Goal: Information Seeking & Learning: Learn about a topic

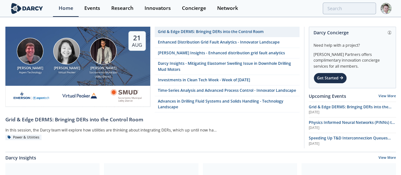
click at [353, 16] on div "Home Events Research Innovators Concierge Network" at bounding box center [222, 8] width 338 height 17
click at [85, 6] on div "Events" at bounding box center [92, 8] width 16 height 5
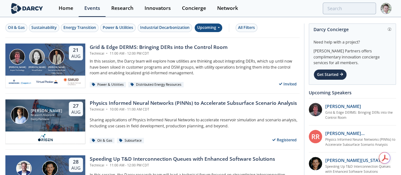
click at [206, 31] on div "Upcoming" at bounding box center [209, 27] width 28 height 9
click at [207, 47] on div "Past" at bounding box center [215, 48] width 39 height 10
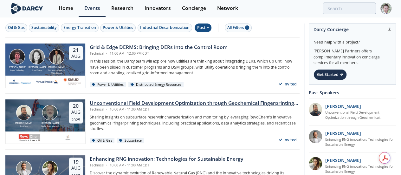
click at [116, 101] on div "Unconventional Field Development Optimization through Geochemical Fingerprintin…" at bounding box center [195, 103] width 210 height 8
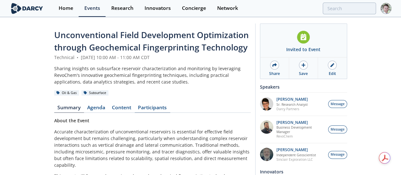
click at [135, 105] on link "Participants" at bounding box center [153, 109] width 36 height 8
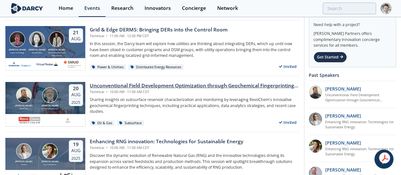
scroll to position [37, 0]
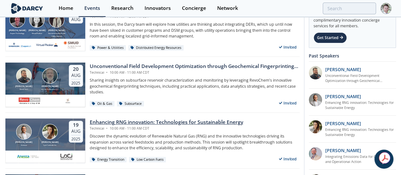
click at [115, 123] on div "Enhancing RNG innovation: Technologies for Sustainable Energy" at bounding box center [166, 122] width 153 height 8
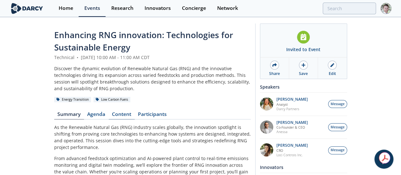
click at [109, 112] on link "Content" at bounding box center [122, 116] width 26 height 8
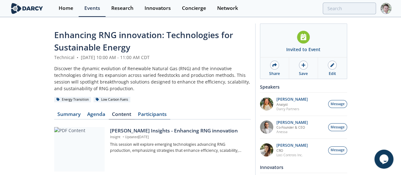
click at [135, 112] on link "Participants" at bounding box center [153, 116] width 36 height 8
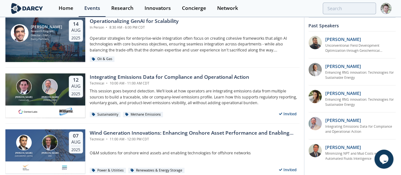
scroll to position [250, 0]
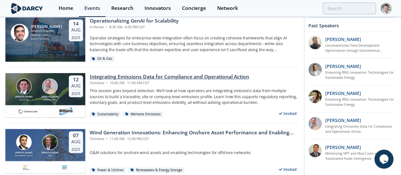
click at [148, 73] on div "Integrating Emissions Data for Compliance and Operational Action" at bounding box center [170, 77] width 160 height 8
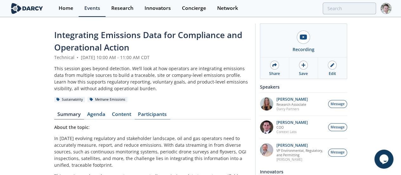
click at [135, 112] on link "Participants" at bounding box center [153, 116] width 36 height 8
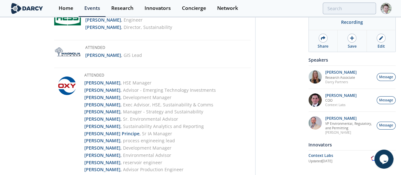
scroll to position [661, 0]
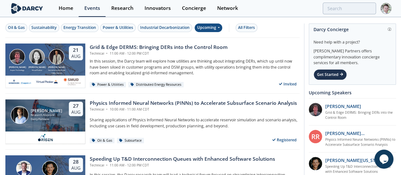
click at [214, 24] on div "Upcoming" at bounding box center [209, 27] width 28 height 9
click at [205, 50] on div "Past" at bounding box center [215, 48] width 39 height 10
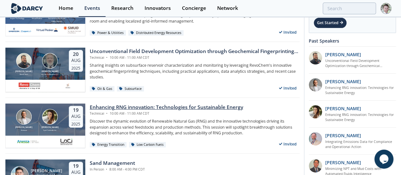
scroll to position [54, 0]
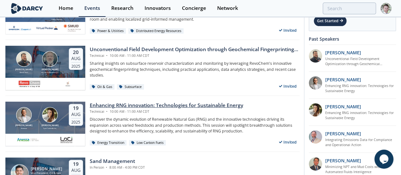
click at [123, 103] on div "Enhancing RNG innovation: Technologies for Sustainable Energy" at bounding box center [166, 105] width 153 height 8
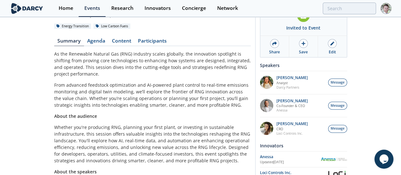
scroll to position [104, 0]
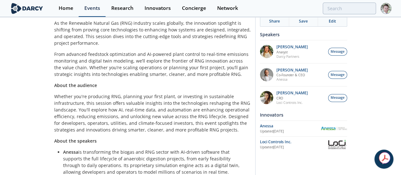
click at [89, 10] on div "Events" at bounding box center [92, 8] width 16 height 5
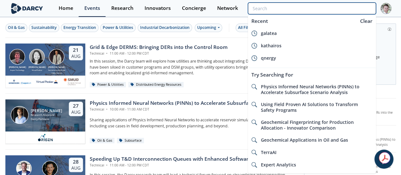
click at [348, 7] on input "search" at bounding box center [312, 9] width 128 height 12
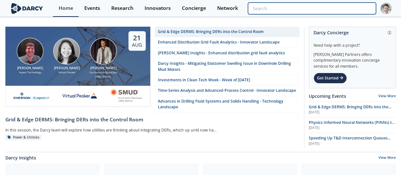
click at [354, 10] on input "search" at bounding box center [312, 9] width 128 height 12
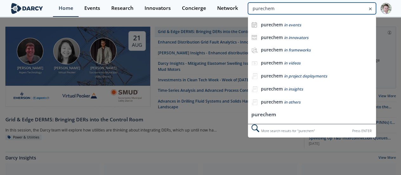
type input "purechem"
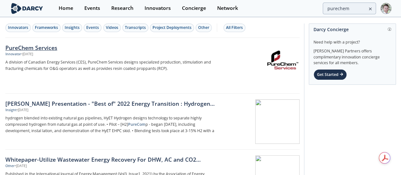
click at [31, 44] on div "PureChem Services" at bounding box center [110, 47] width 210 height 8
